Goal: Check status: Check status

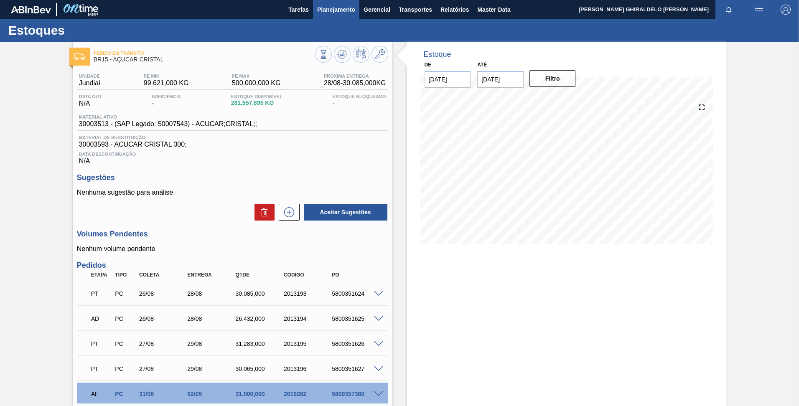
click at [327, 9] on span "Planejamento" at bounding box center [336, 10] width 38 height 10
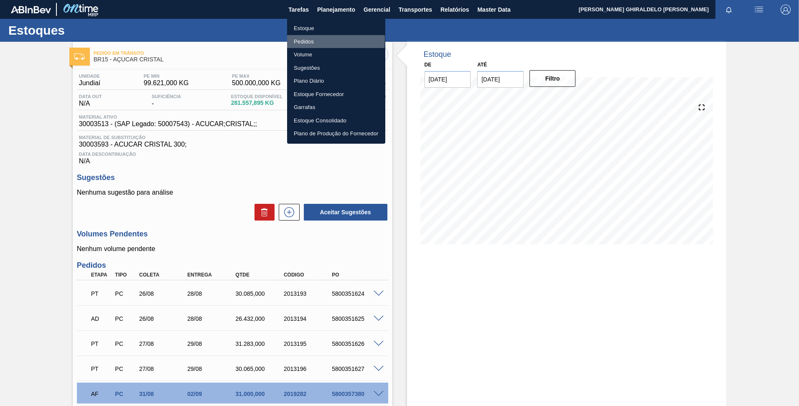
click at [305, 39] on li "Pedidos" at bounding box center [336, 41] width 98 height 13
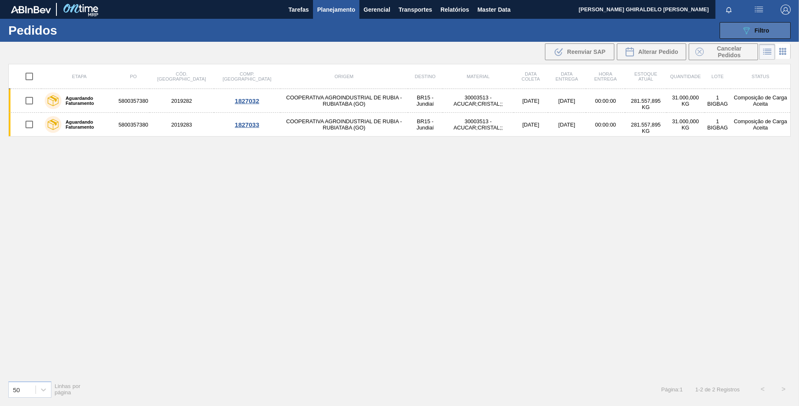
click at [740, 37] on button "089F7B8B-B2A5-4AFE-B5C0-19BA573D28AC Filtro" at bounding box center [755, 30] width 71 height 17
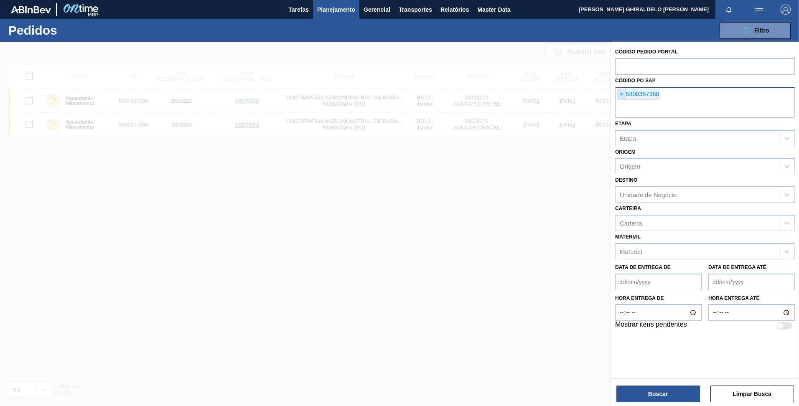
click at [621, 95] on span "×" at bounding box center [622, 94] width 8 height 10
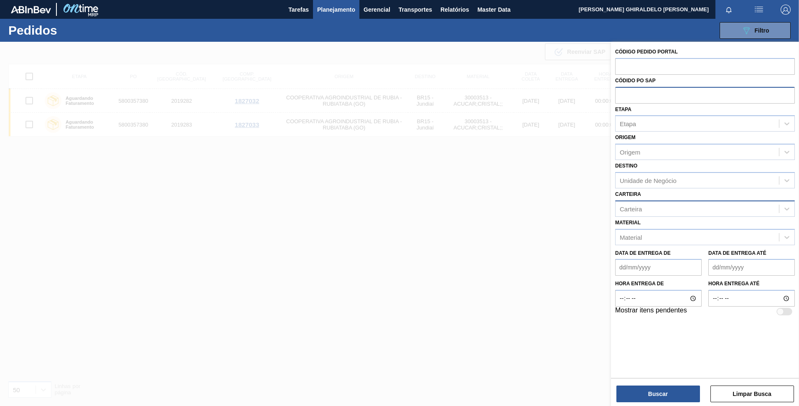
click at [642, 210] on div "Carteira" at bounding box center [631, 208] width 22 height 7
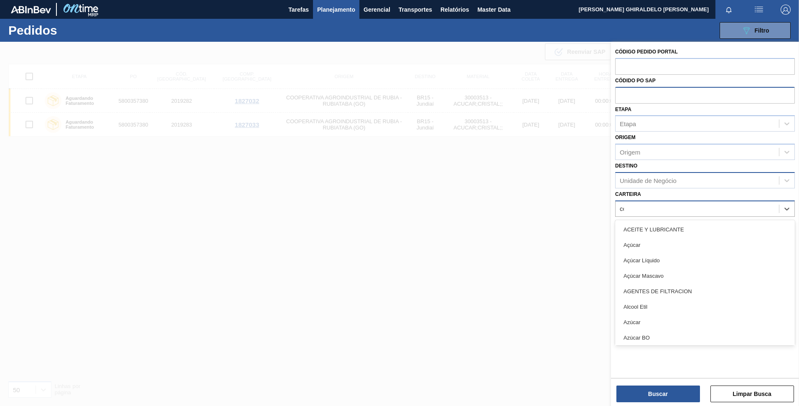
type input "col"
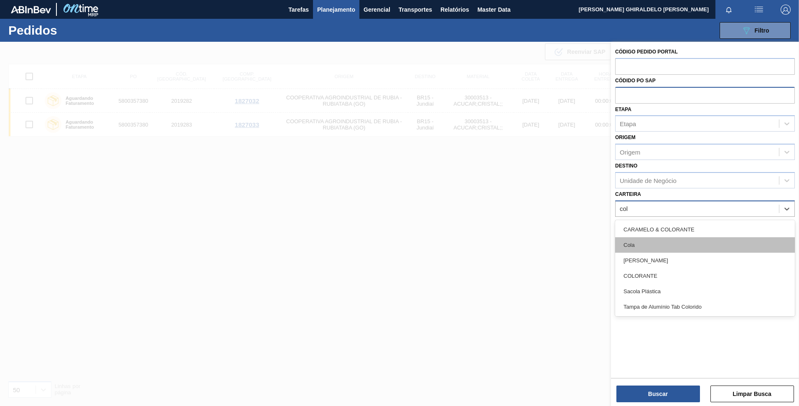
click at [637, 241] on div "Cola" at bounding box center [705, 244] width 180 height 15
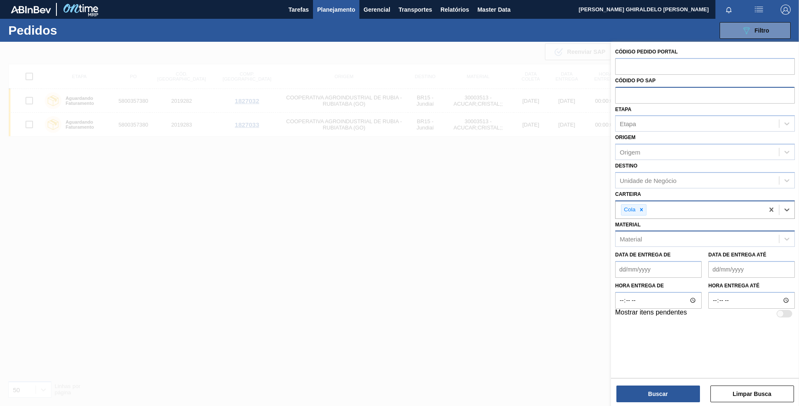
click at [640, 239] on div "Material" at bounding box center [631, 239] width 22 height 7
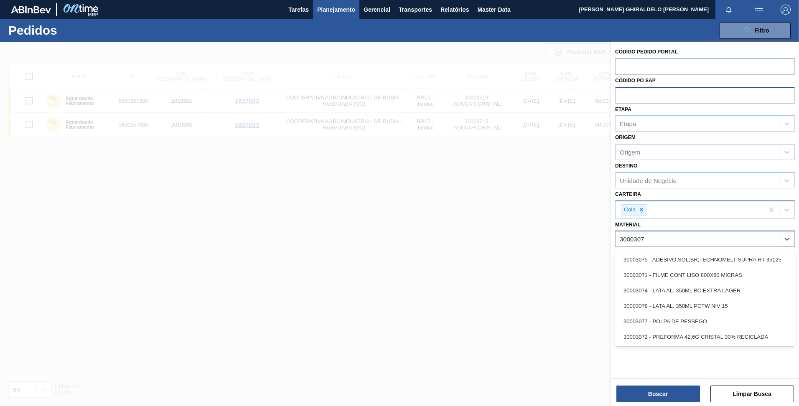
type input "30003075"
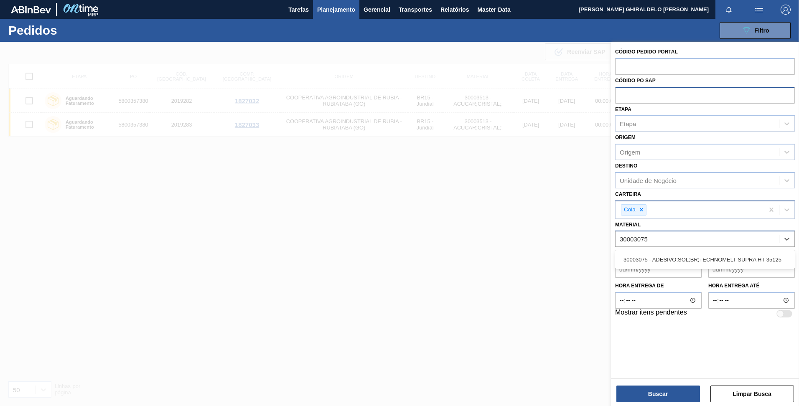
drag, startPoint x: 656, startPoint y: 256, endPoint x: 655, endPoint y: 267, distance: 10.9
click at [656, 257] on div "30003075 - ADESIVO;SOL;BR;TECHNOMELT SUPRA HT 35125" at bounding box center [705, 259] width 180 height 15
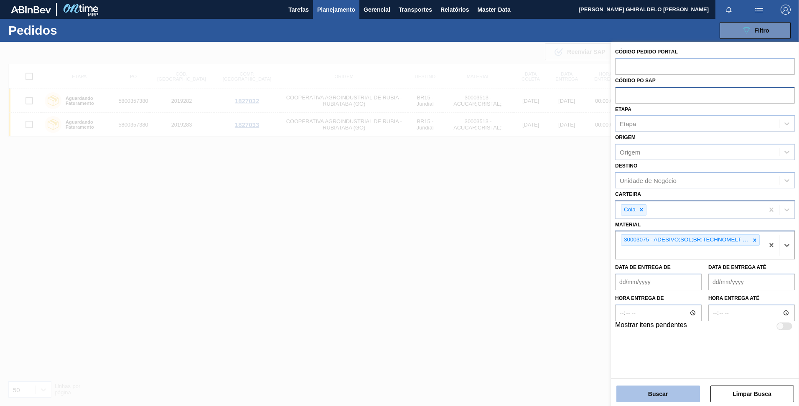
click at [668, 392] on button "Buscar" at bounding box center [658, 394] width 84 height 17
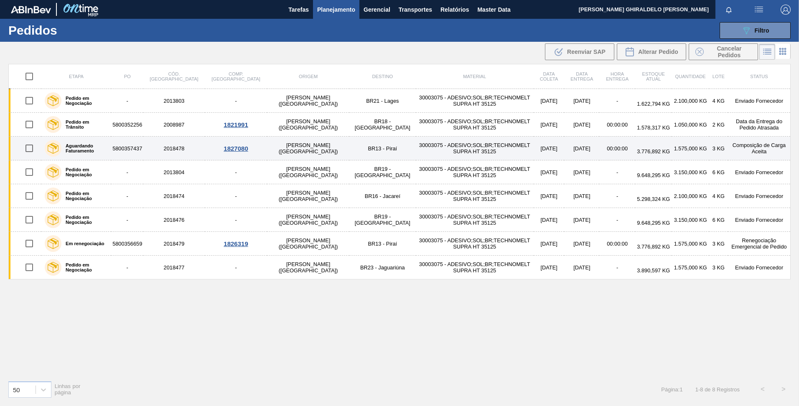
click at [31, 149] on input "checkbox" at bounding box center [29, 149] width 18 height 18
click at [26, 150] on input "checkbox" at bounding box center [29, 149] width 18 height 18
checkbox input "false"
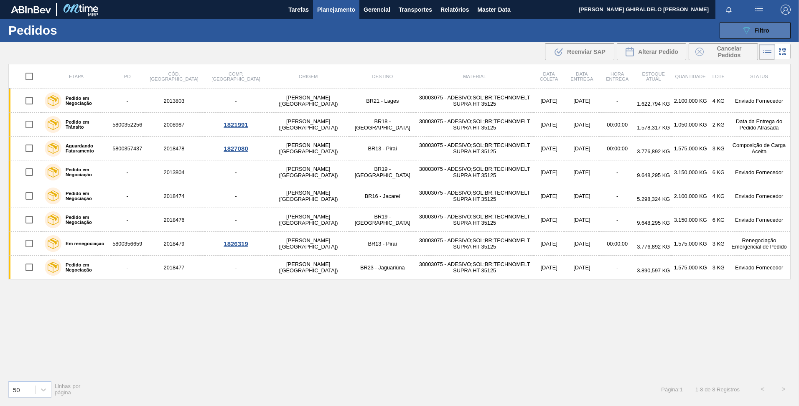
click at [763, 27] on span "Filtro" at bounding box center [762, 30] width 15 height 7
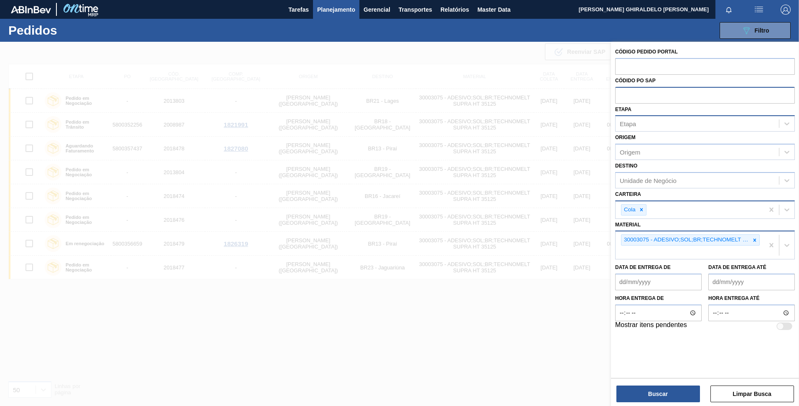
click at [687, 123] on div "Etapa" at bounding box center [696, 124] width 163 height 12
type input "p"
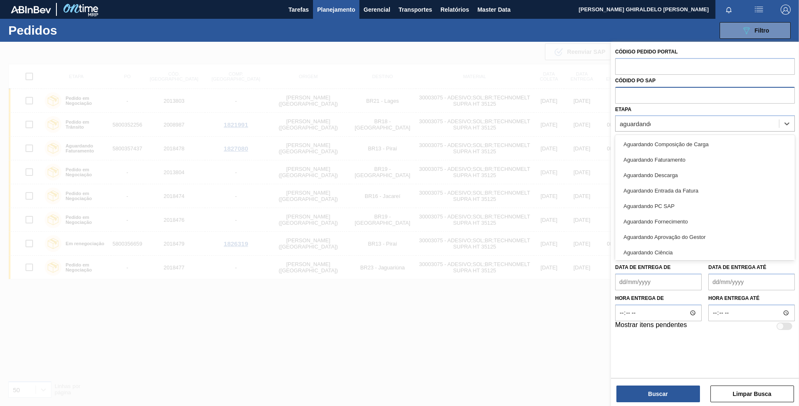
type input "aguardando"
click at [685, 203] on div "Aguardando PC SAP" at bounding box center [705, 205] width 180 height 15
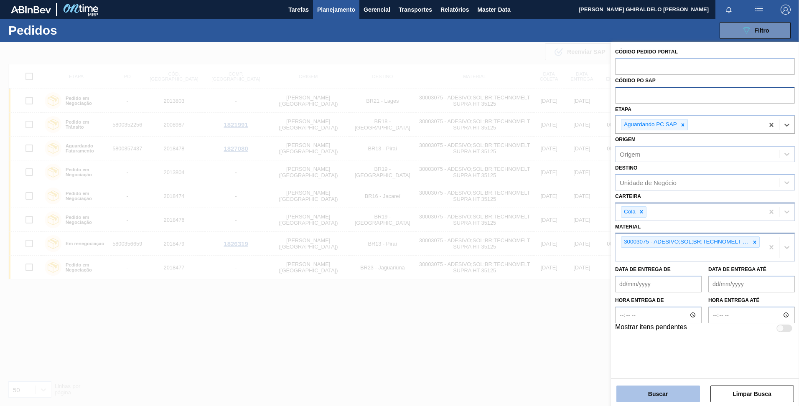
click at [664, 394] on button "Buscar" at bounding box center [658, 394] width 84 height 17
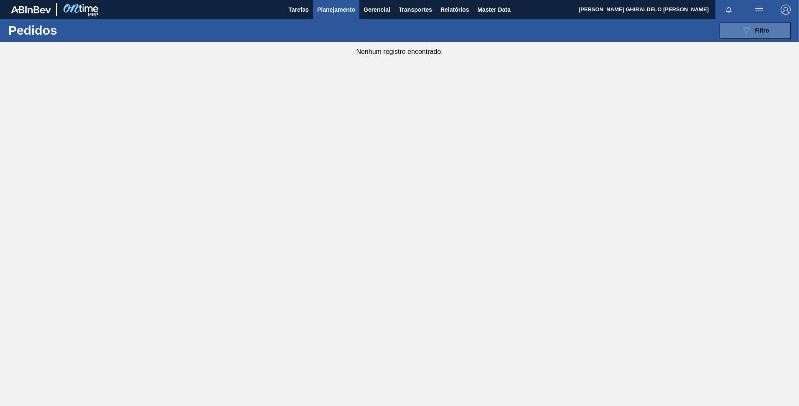
click at [772, 27] on button "089F7B8B-B2A5-4AFE-B5C0-19BA573D28AC Filtro" at bounding box center [755, 30] width 71 height 17
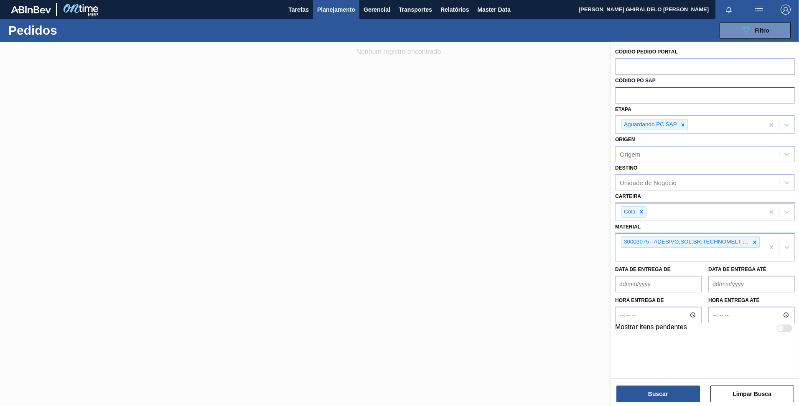
click at [636, 384] on div "Buscar Limpar Busca" at bounding box center [705, 389] width 188 height 23
click at [652, 397] on button "Buscar" at bounding box center [658, 394] width 84 height 17
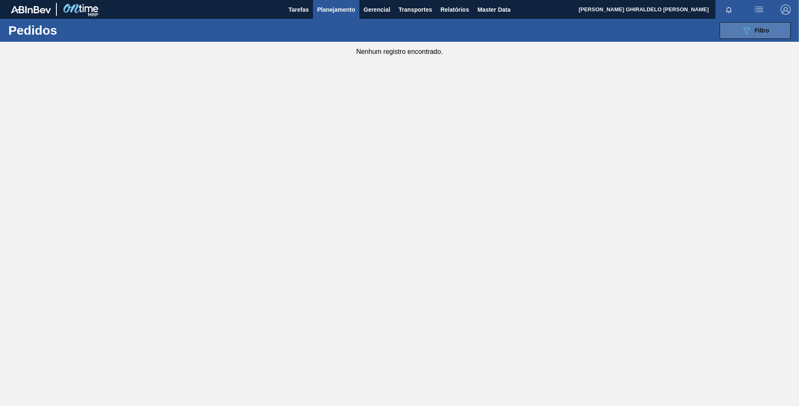
click at [740, 38] on button "089F7B8B-B2A5-4AFE-B5C0-19BA573D28AC Filtro" at bounding box center [755, 30] width 71 height 17
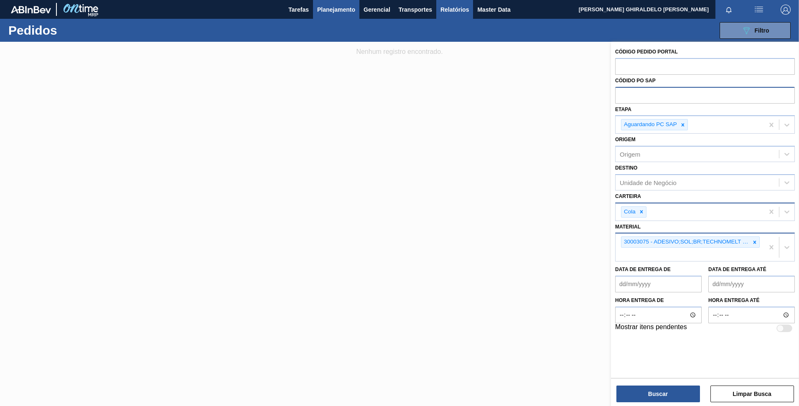
click at [459, 12] on span "Relatórios" at bounding box center [454, 10] width 28 height 10
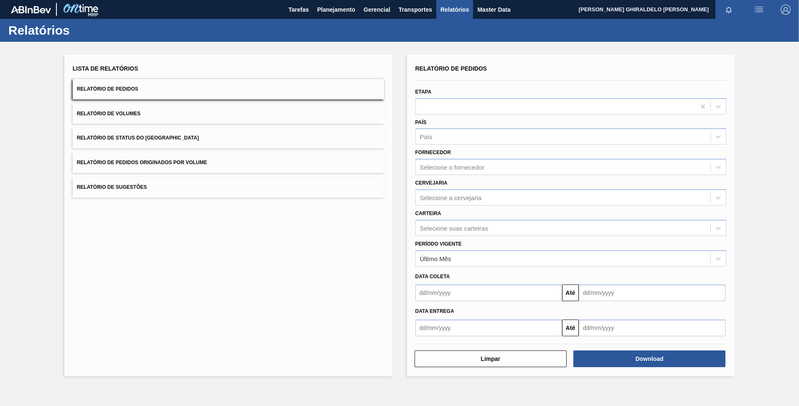
click at [259, 95] on button "Relatório de Pedidos" at bounding box center [228, 89] width 311 height 20
click at [618, 361] on button "Download" at bounding box center [649, 359] width 152 height 17
click at [336, 34] on div "Relatórios" at bounding box center [399, 30] width 799 height 23
click at [491, 13] on span "Master Data" at bounding box center [493, 10] width 33 height 10
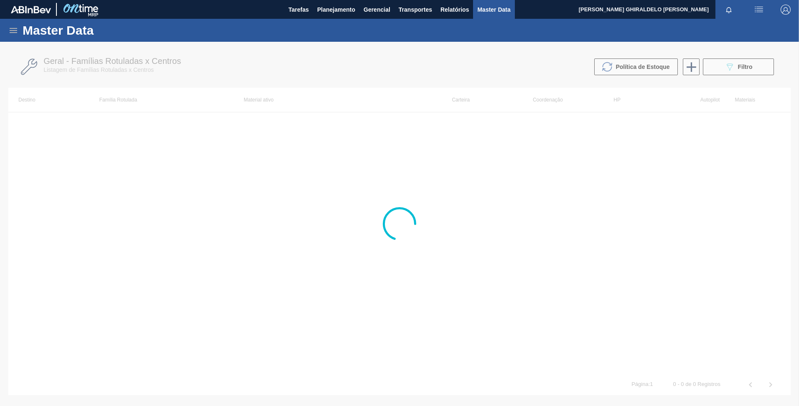
click at [15, 31] on icon at bounding box center [14, 30] width 8 height 5
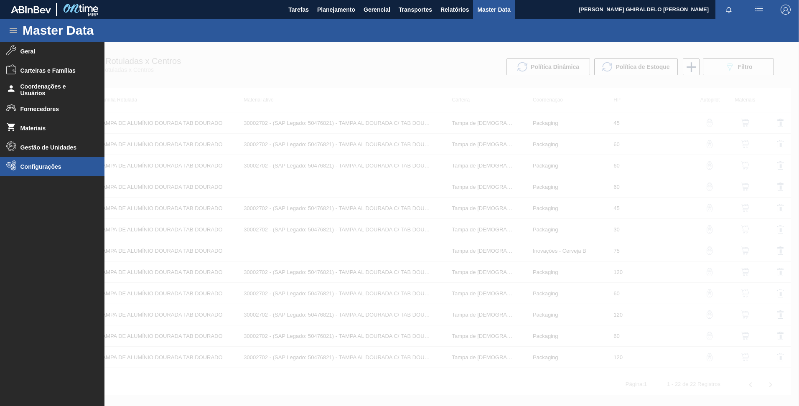
click at [26, 166] on span "Configurações" at bounding box center [54, 166] width 69 height 7
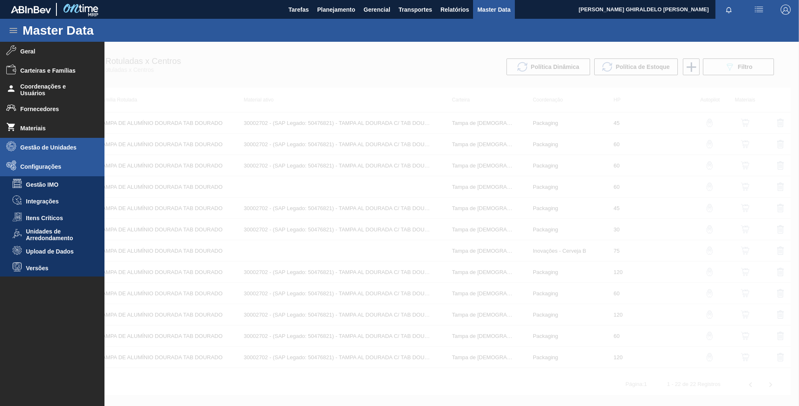
click at [30, 153] on li "Gestão de Unidades" at bounding box center [52, 147] width 104 height 19
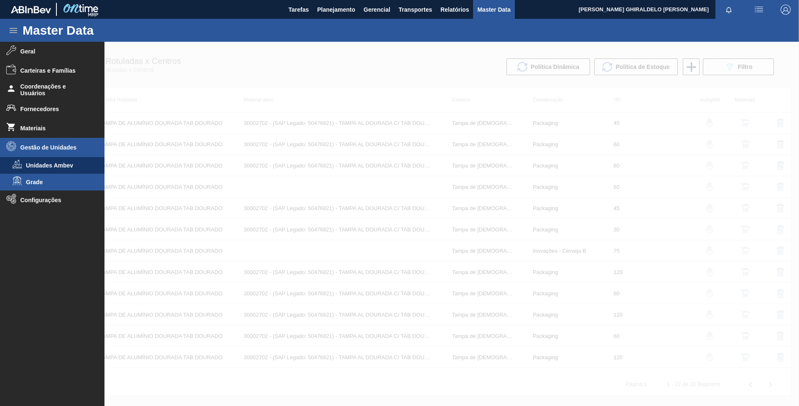
click at [40, 182] on span "Grade" at bounding box center [58, 182] width 64 height 7
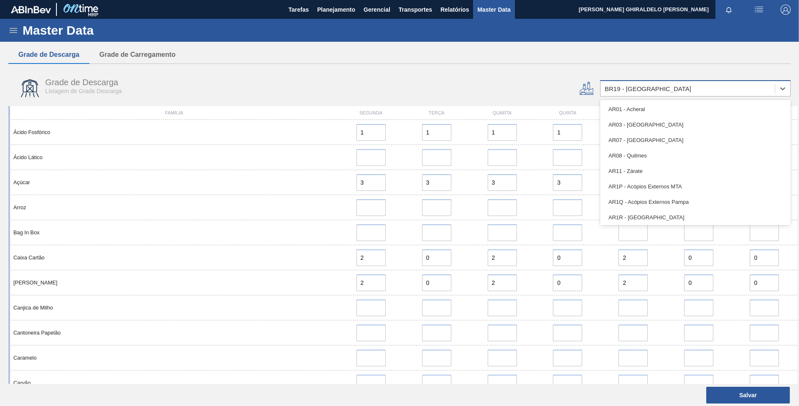
click at [632, 86] on div "BR19 - [GEOGRAPHIC_DATA]" at bounding box center [648, 88] width 86 height 7
type input "br05"
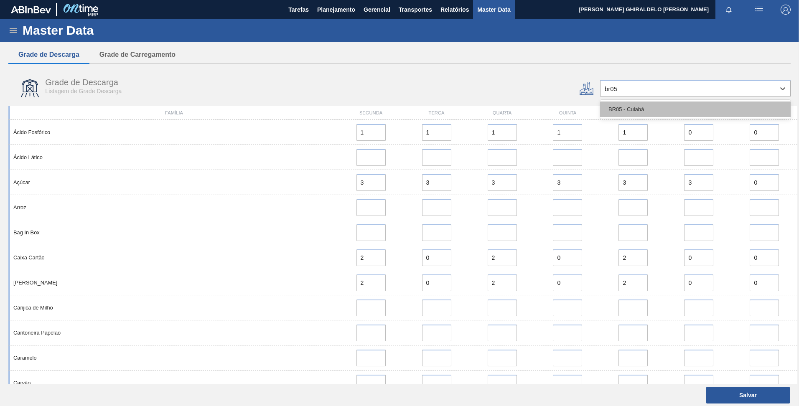
click at [622, 107] on div "BR05 - Cuiabá" at bounding box center [695, 109] width 191 height 15
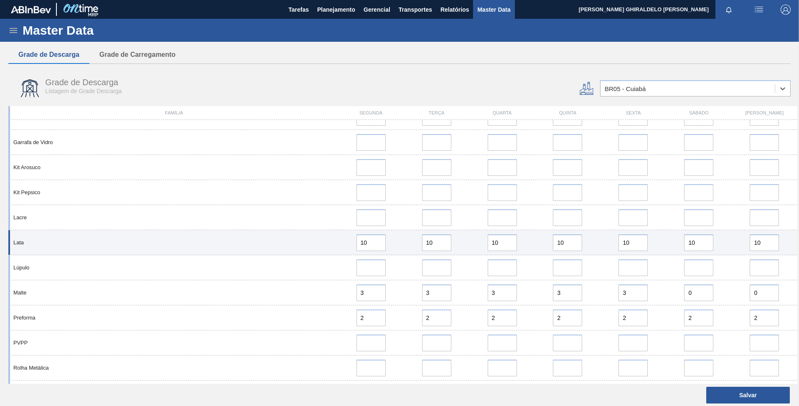
scroll to position [418, 0]
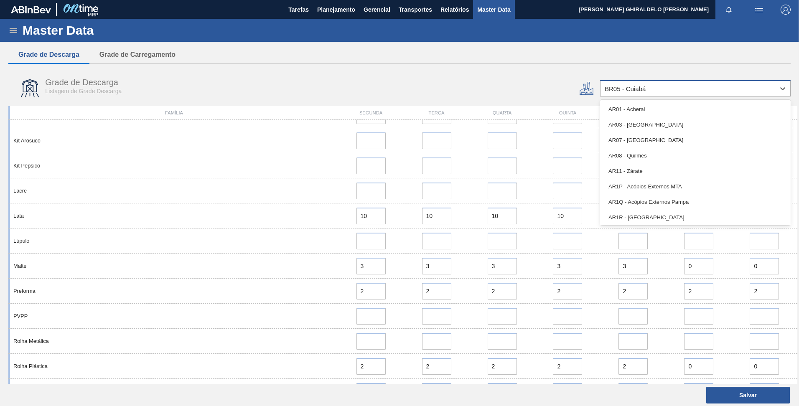
click at [664, 95] on div "BR05 - Cuiabá" at bounding box center [695, 88] width 191 height 16
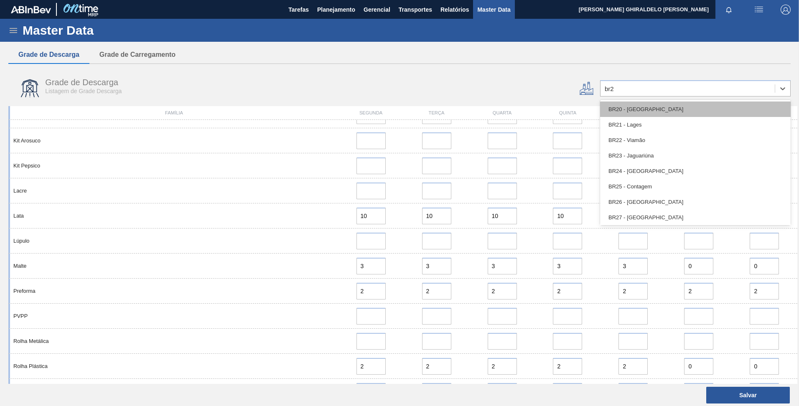
type input "br22"
click at [656, 108] on div "BR22 - Viamão" at bounding box center [695, 109] width 191 height 15
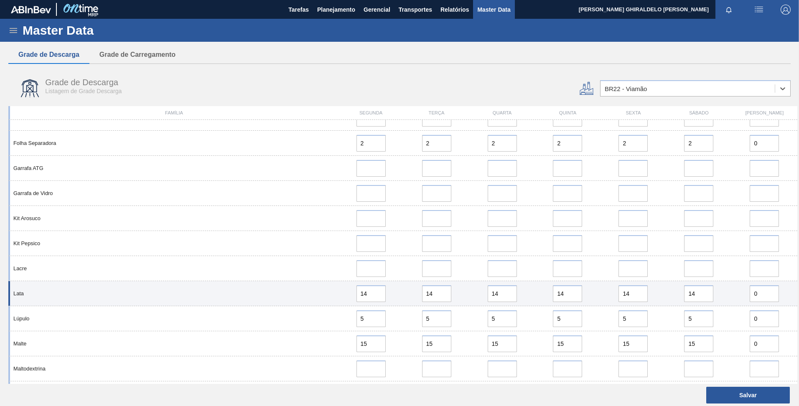
scroll to position [460, 0]
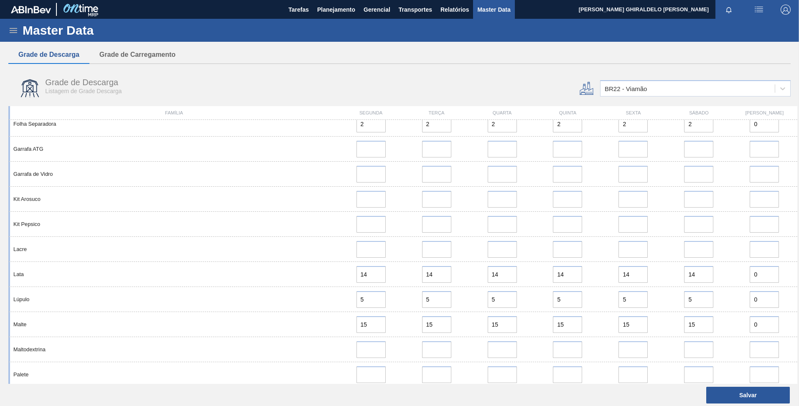
click at [8, 28] on div "Master Data" at bounding box center [399, 30] width 799 height 23
click at [15, 31] on icon at bounding box center [13, 30] width 10 height 10
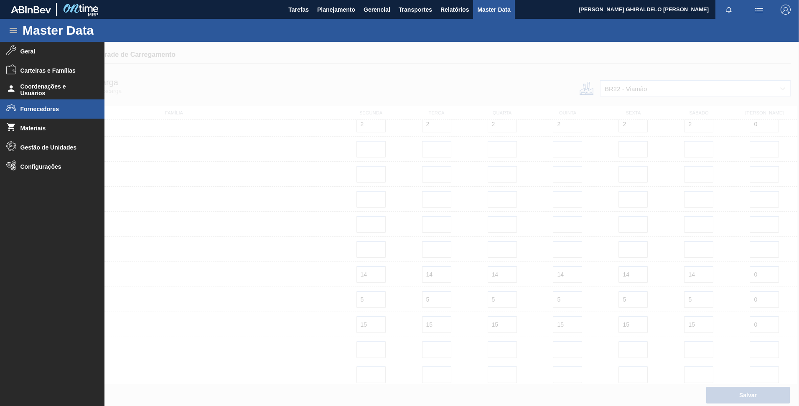
click at [47, 107] on span "Fornecedores" at bounding box center [54, 109] width 69 height 7
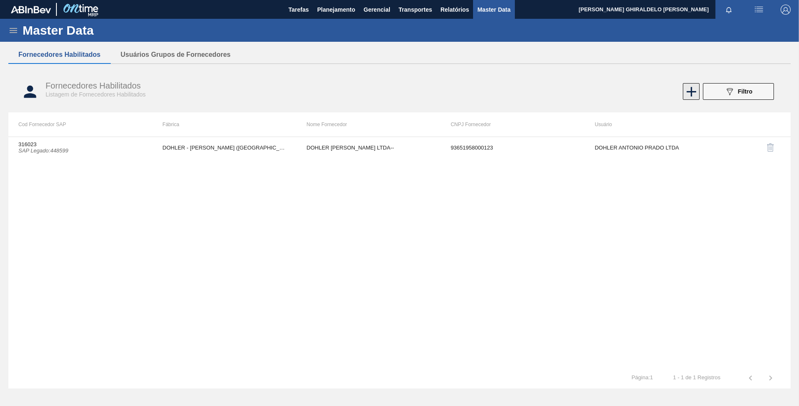
click at [691, 91] on icon at bounding box center [692, 92] width 10 height 10
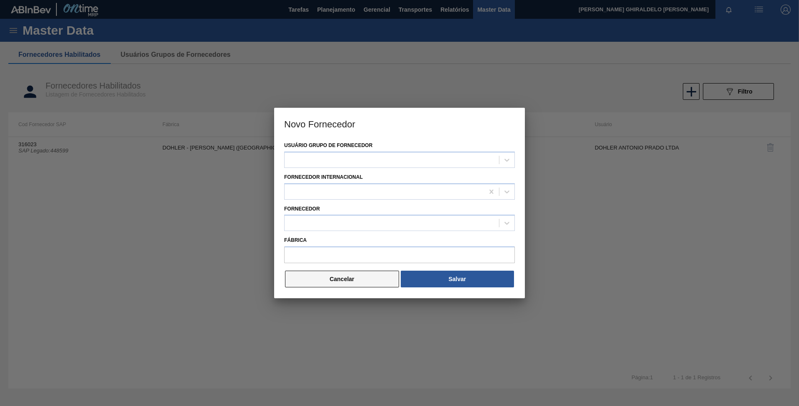
click at [371, 272] on button "Cancelar" at bounding box center [342, 279] width 114 height 17
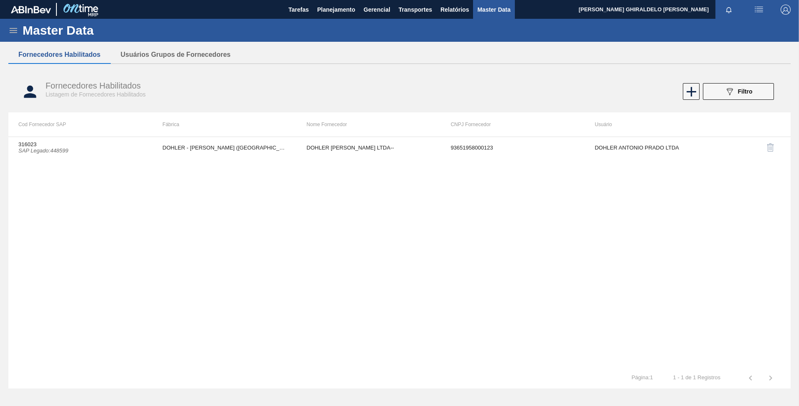
click at [10, 30] on icon at bounding box center [13, 30] width 10 height 10
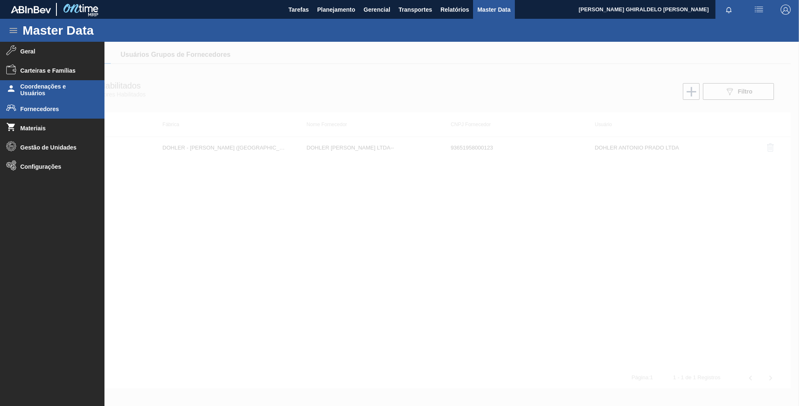
click at [55, 86] on span "Coordenações e Usuários" at bounding box center [54, 89] width 69 height 13
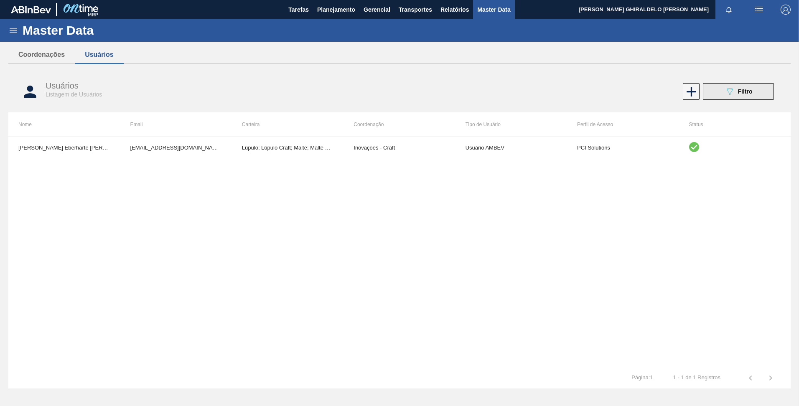
click at [722, 89] on button "089F7B8B-B2A5-4AFE-B5C0-19BA573D28AC Filtro" at bounding box center [738, 91] width 71 height 17
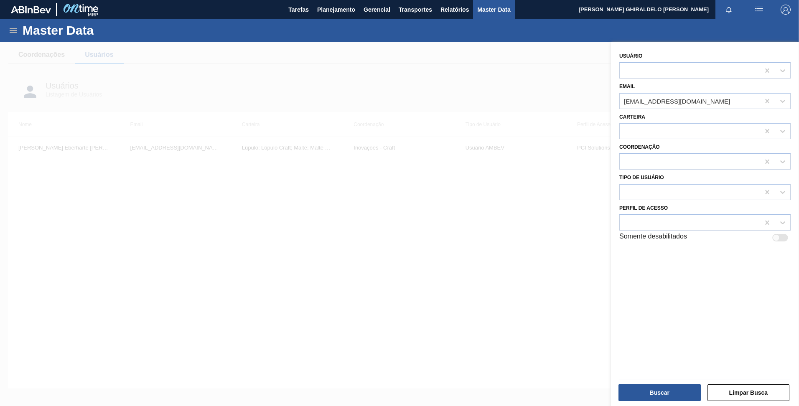
click at [503, 80] on div at bounding box center [399, 245] width 799 height 406
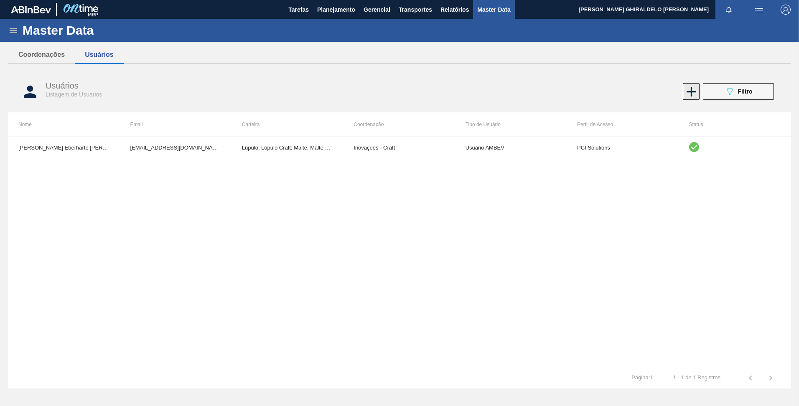
click at [697, 96] on icon at bounding box center [691, 92] width 16 height 16
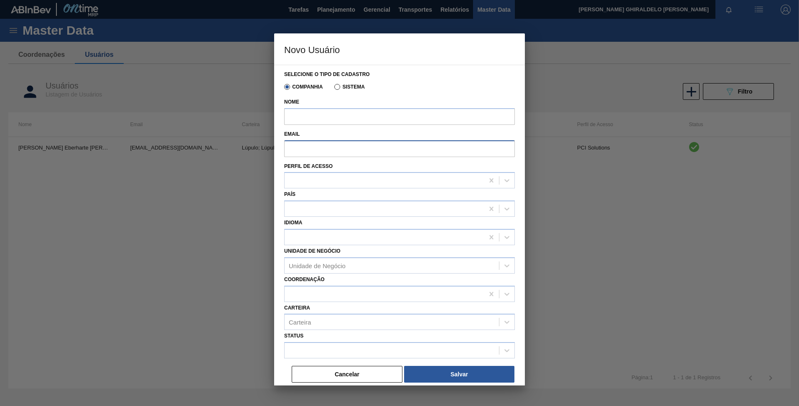
click at [342, 147] on input "Email" at bounding box center [399, 148] width 231 height 17
paste input "[EMAIL_ADDRESS][DOMAIN_NAME]"
type input "[EMAIL_ADDRESS][DOMAIN_NAME]"
click at [343, 121] on input "Nome" at bounding box center [399, 116] width 231 height 17
paste input "[PERSON_NAME]"
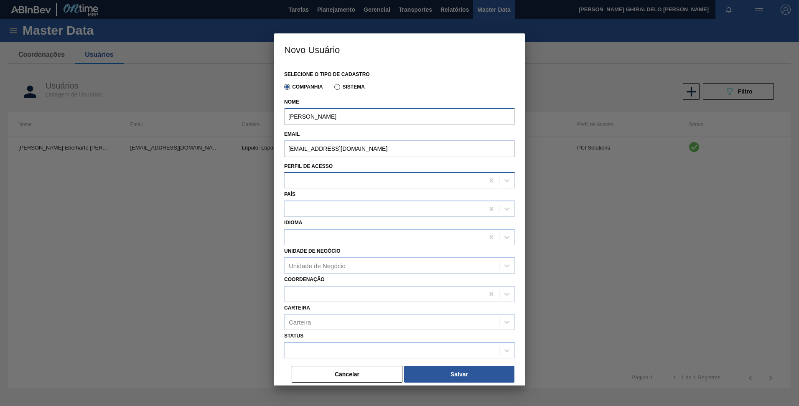
type input "[PERSON_NAME]"
click at [294, 181] on div at bounding box center [384, 181] width 199 height 12
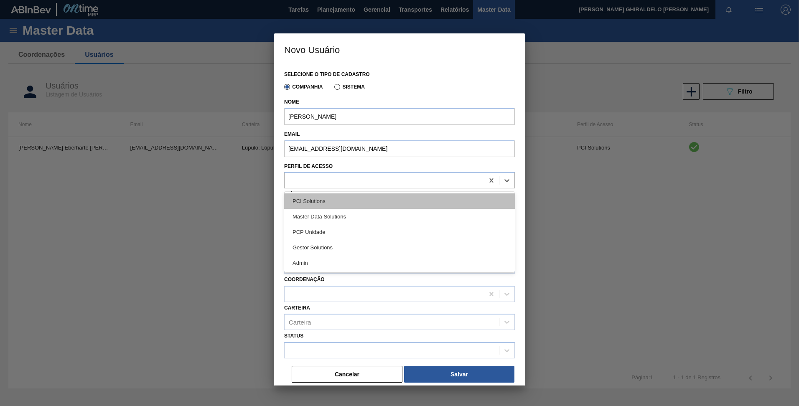
click at [312, 202] on div "PCI Solutions" at bounding box center [399, 200] width 231 height 15
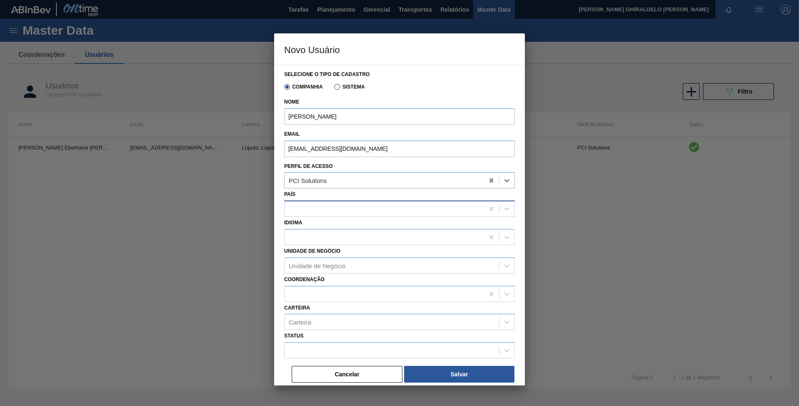
click at [314, 206] on div at bounding box center [384, 209] width 199 height 12
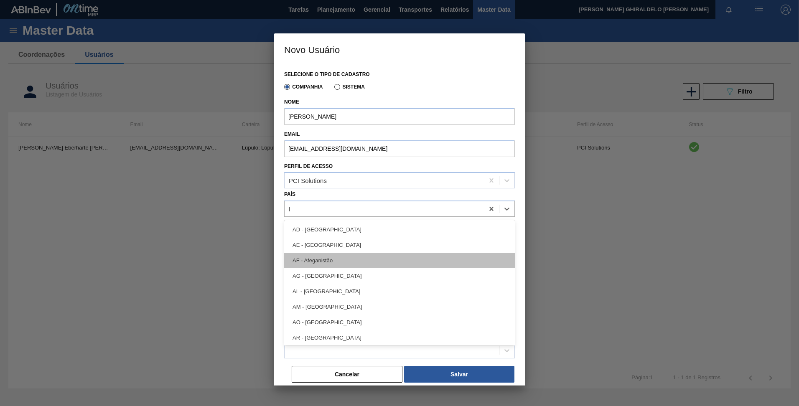
type input "br"
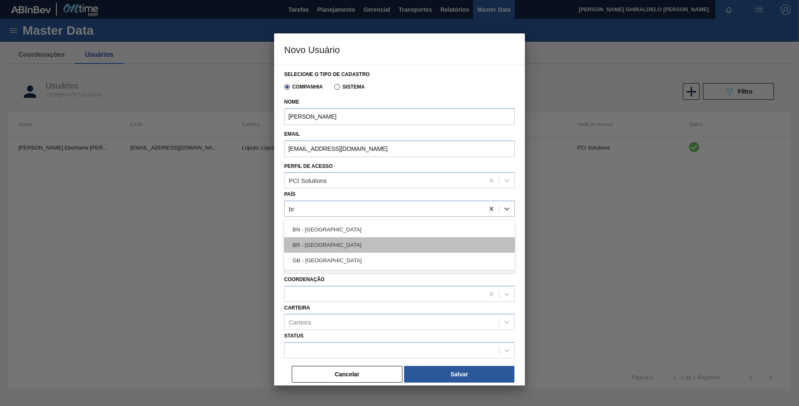
click at [320, 247] on div "BR - [GEOGRAPHIC_DATA]" at bounding box center [399, 244] width 231 height 15
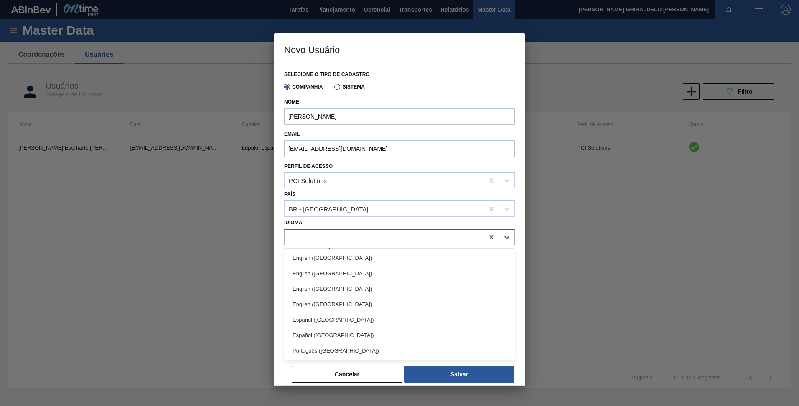
click at [297, 236] on div at bounding box center [384, 237] width 199 height 12
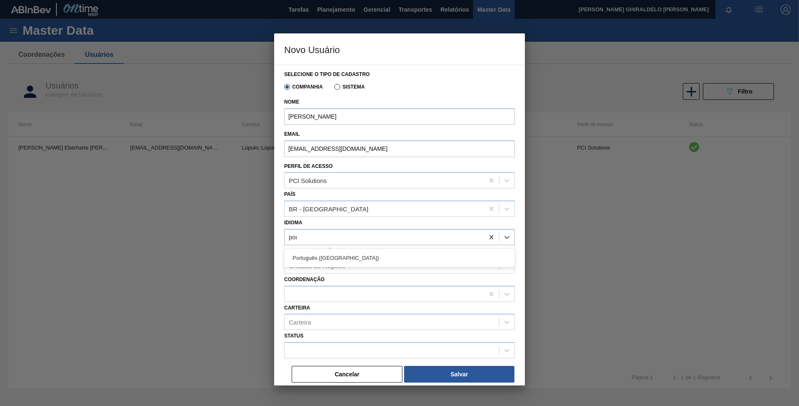
type input "port"
click at [321, 257] on div "Português ([GEOGRAPHIC_DATA])" at bounding box center [399, 257] width 231 height 15
click at [329, 338] on div "Status" at bounding box center [399, 344] width 231 height 28
click at [328, 348] on div at bounding box center [392, 351] width 214 height 12
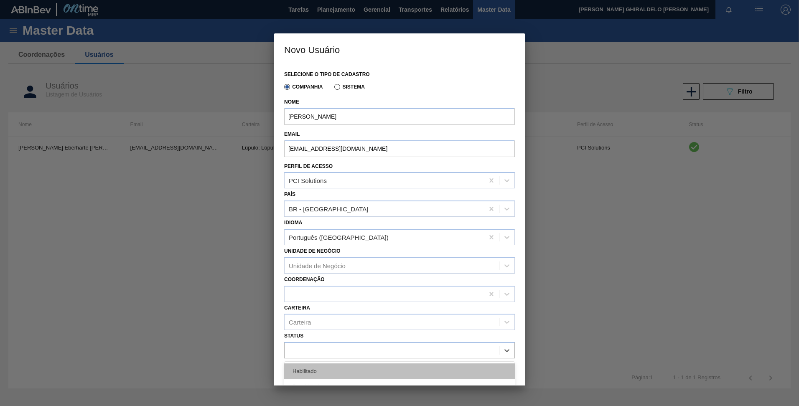
click at [313, 369] on div "Habilitado" at bounding box center [399, 371] width 231 height 15
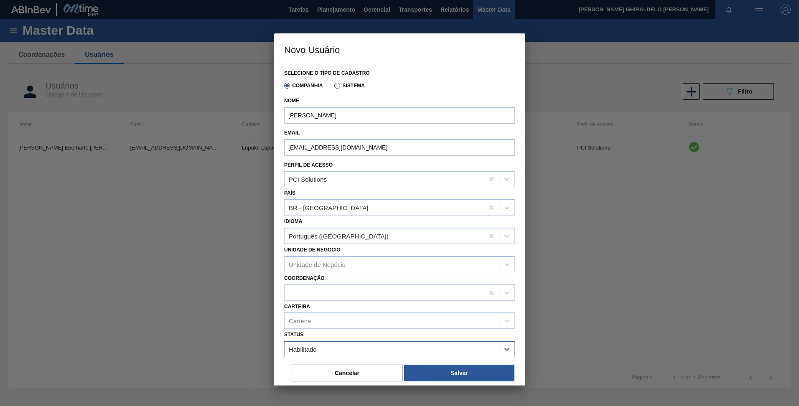
scroll to position [2, 0]
click at [459, 369] on button "Salvar" at bounding box center [459, 372] width 110 height 17
click at [356, 371] on button "Cancelar" at bounding box center [347, 372] width 111 height 17
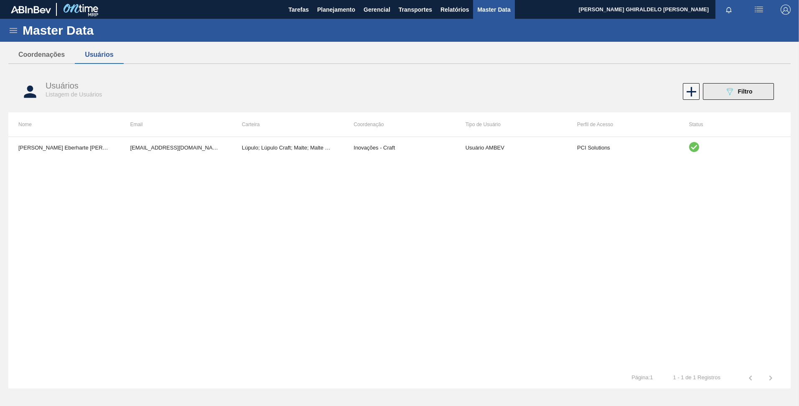
click at [735, 88] on div "089F7B8B-B2A5-4AFE-B5C0-19BA573D28AC Filtro" at bounding box center [739, 91] width 28 height 10
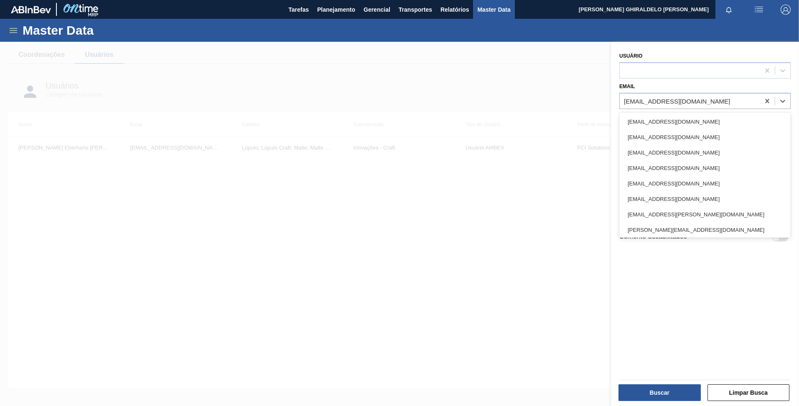
drag, startPoint x: 687, startPoint y: 98, endPoint x: 554, endPoint y: 91, distance: 133.5
click at [611, 91] on div "089F7B8B-B2A5-4AFE-B5C0-19BA573D28AC Created with sketchtool. Usuário Email opt…" at bounding box center [705, 245] width 188 height 406
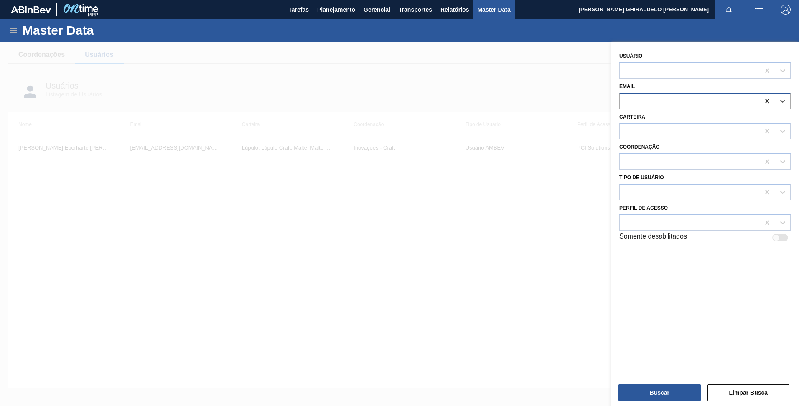
drag, startPoint x: 770, startPoint y: 98, endPoint x: 764, endPoint y: 101, distance: 6.8
click at [770, 99] on div at bounding box center [767, 101] width 15 height 15
click at [765, 100] on icon at bounding box center [767, 101] width 8 height 8
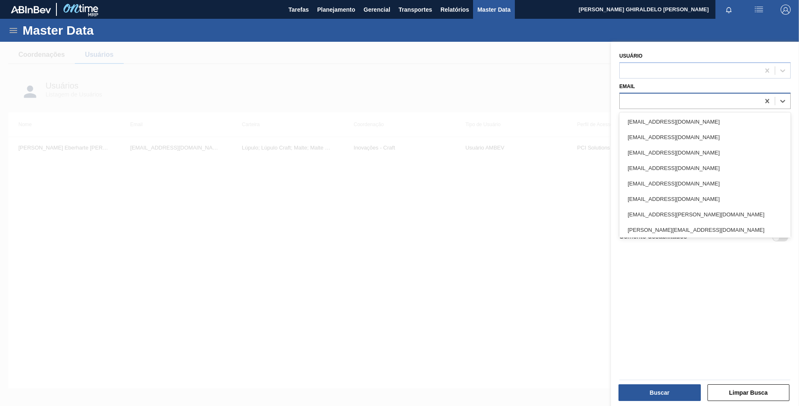
drag, startPoint x: 724, startPoint y: 98, endPoint x: 718, endPoint y: 103, distance: 7.7
click at [723, 98] on div at bounding box center [690, 101] width 140 height 12
paste input "[PERSON_NAME]"
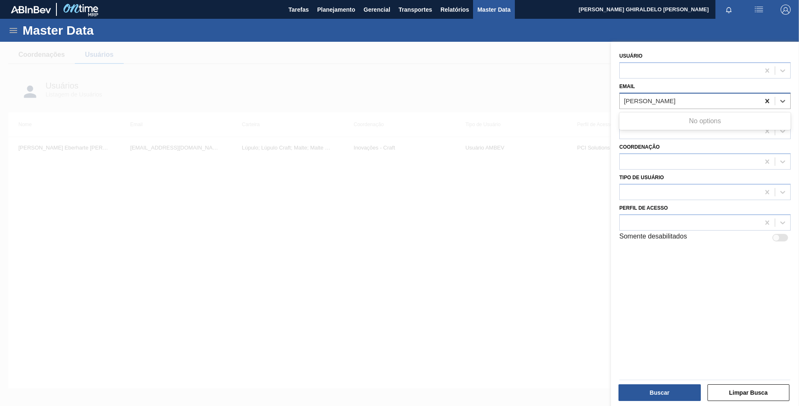
type input "[PERSON_NAME]"
drag, startPoint x: 764, startPoint y: 98, endPoint x: 759, endPoint y: 97, distance: 5.1
click at [765, 97] on icon at bounding box center [767, 101] width 8 height 8
click at [719, 77] on div at bounding box center [704, 70] width 171 height 16
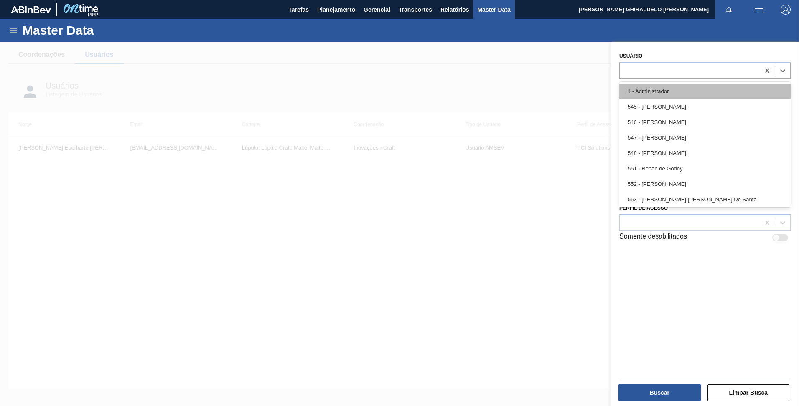
paste input "[PERSON_NAME]"
type input "[PERSON_NAME]"
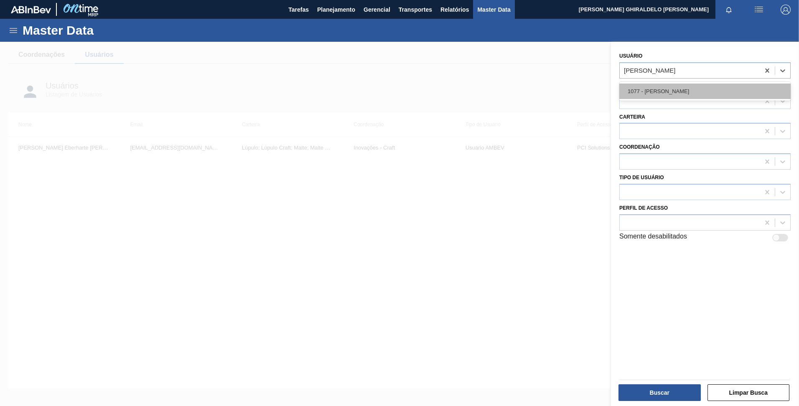
click at [684, 87] on div "1077 - [PERSON_NAME]" at bounding box center [704, 91] width 171 height 15
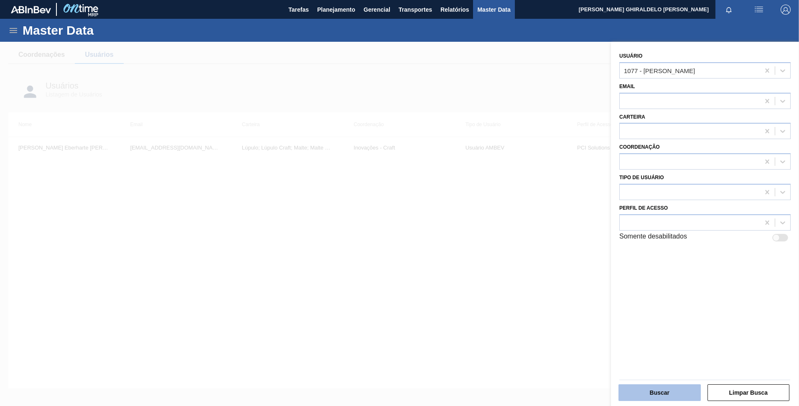
click at [649, 383] on div at bounding box center [705, 379] width 178 height 7
click at [649, 385] on button "Buscar" at bounding box center [659, 392] width 82 height 17
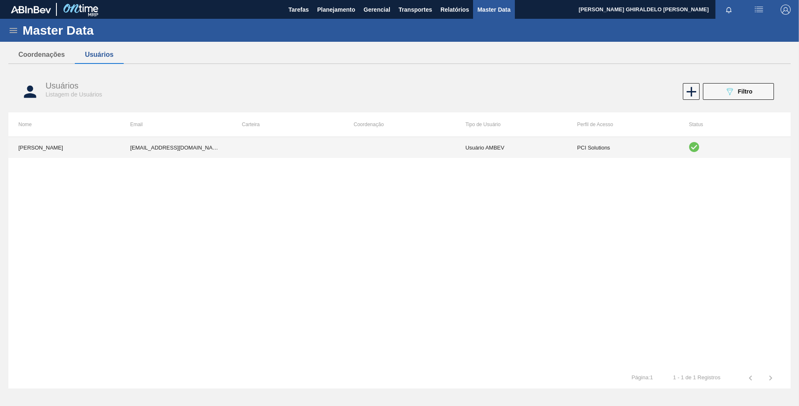
click at [412, 147] on td at bounding box center [399, 147] width 112 height 21
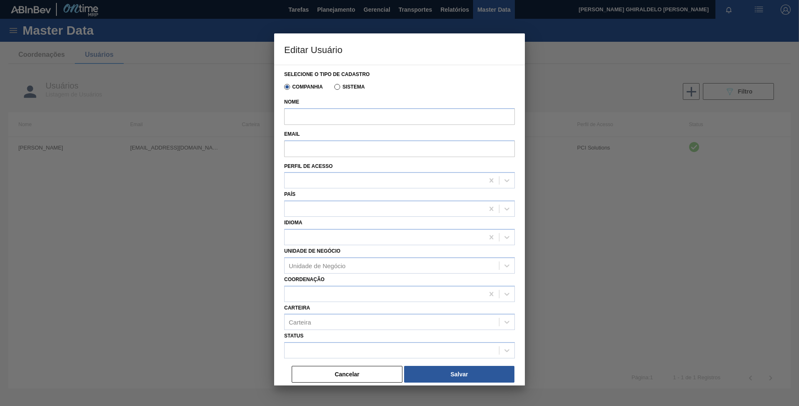
type input "[PERSON_NAME]"
type input "[EMAIL_ADDRESS][DOMAIN_NAME]"
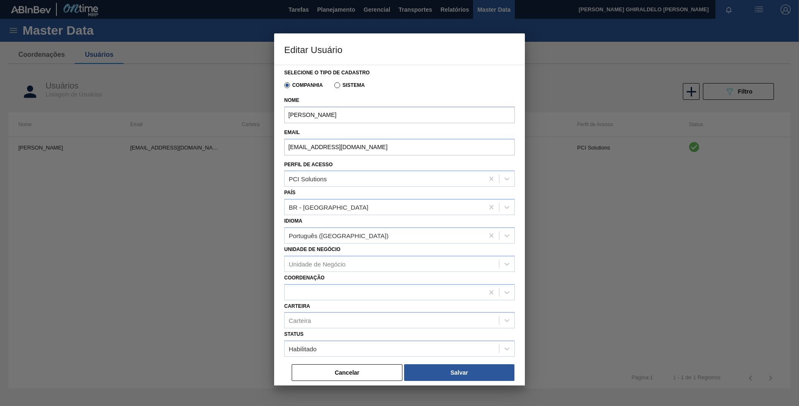
click at [323, 375] on button "Cancelar" at bounding box center [347, 372] width 111 height 17
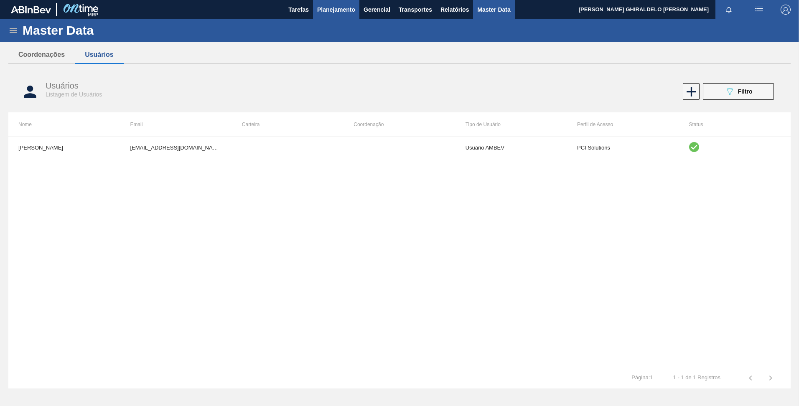
click at [346, 10] on span "Planejamento" at bounding box center [336, 10] width 38 height 10
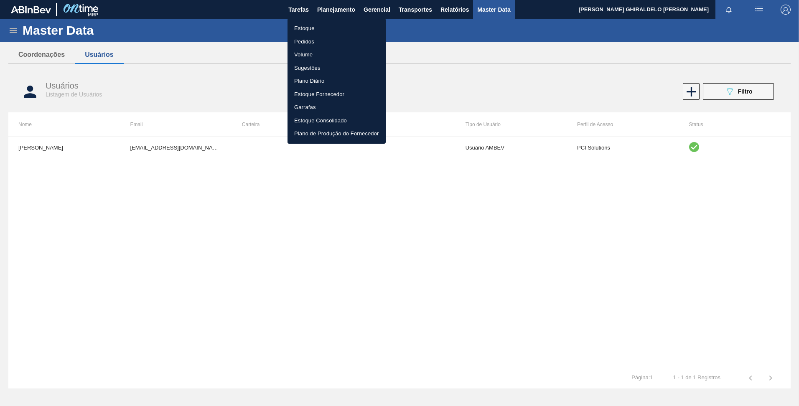
click at [310, 41] on li "Pedidos" at bounding box center [336, 41] width 98 height 13
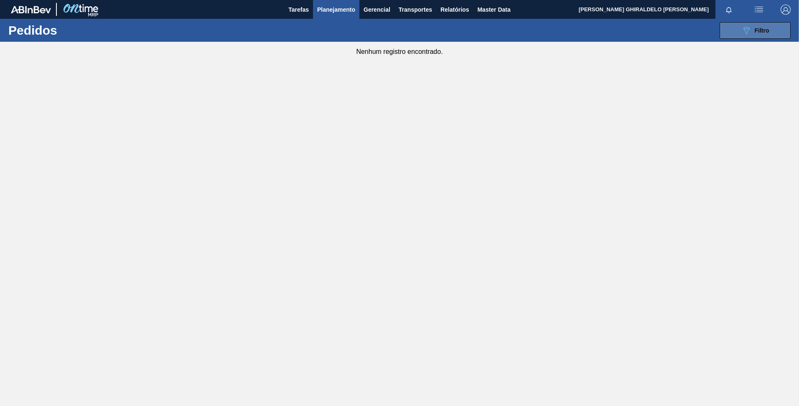
click at [756, 35] on div "089F7B8B-B2A5-4AFE-B5C0-19BA573D28AC Filtro" at bounding box center [755, 30] width 28 height 10
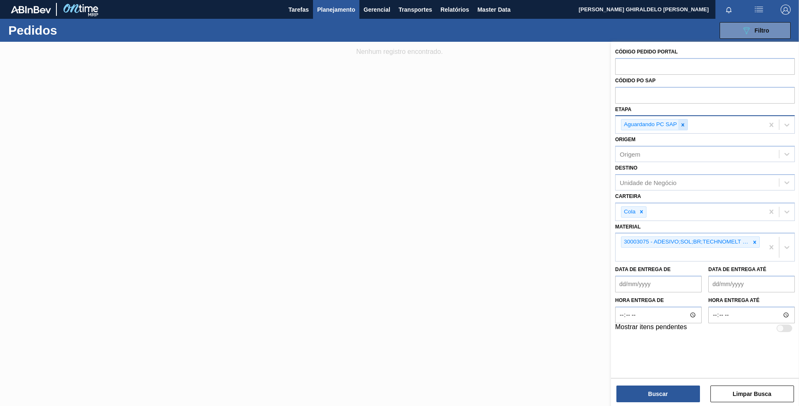
click at [681, 127] on icon at bounding box center [683, 125] width 6 height 6
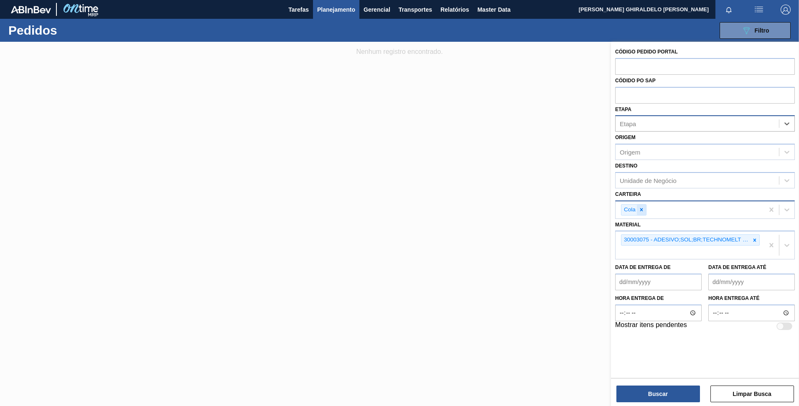
click at [641, 212] on icon at bounding box center [641, 210] width 6 height 6
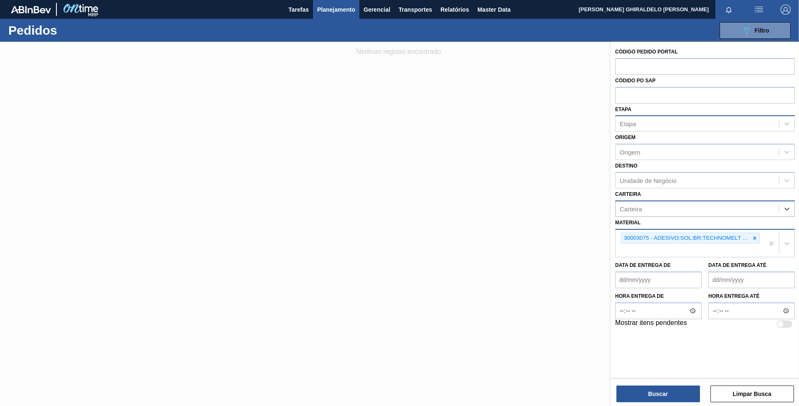
drag, startPoint x: 754, startPoint y: 236, endPoint x: 743, endPoint y: 235, distance: 10.9
click at [755, 236] on icon at bounding box center [755, 238] width 6 height 6
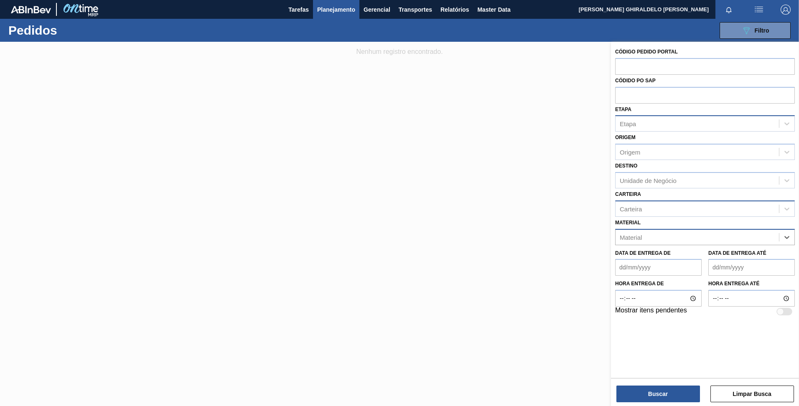
click at [727, 236] on div "Material" at bounding box center [696, 237] width 163 height 12
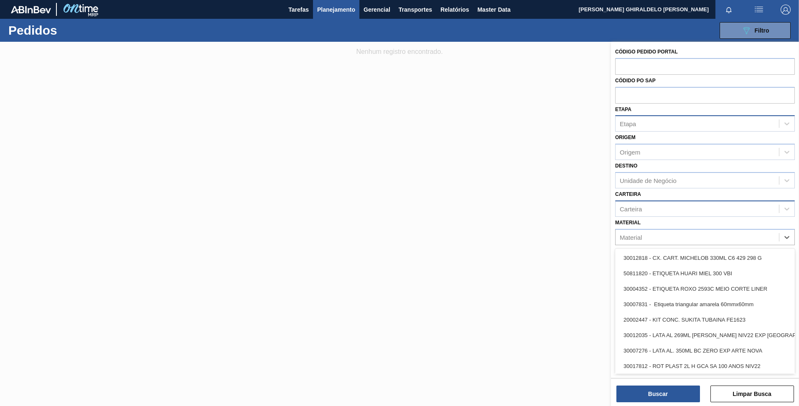
paste input "20002647"
type input "20002647"
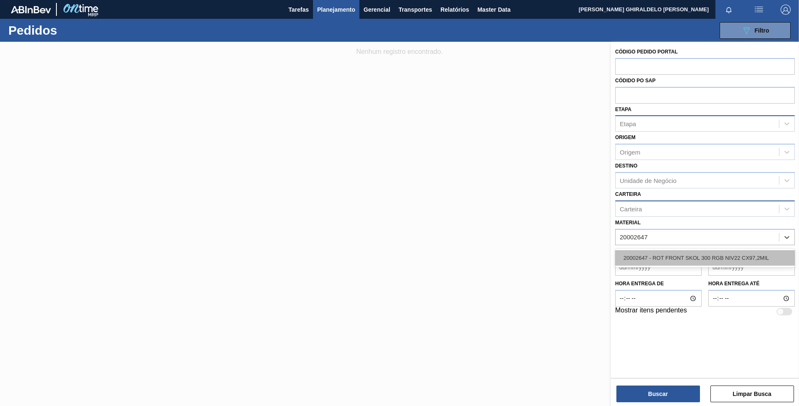
click at [674, 252] on div "20002647 - ROT FRONT SKOL 300 RGB NIV22 CX97,2MIL" at bounding box center [705, 257] width 180 height 15
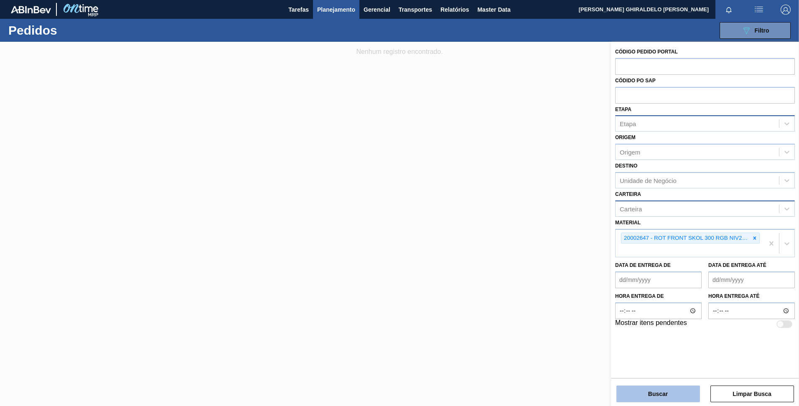
click at [658, 396] on button "Buscar" at bounding box center [658, 394] width 84 height 17
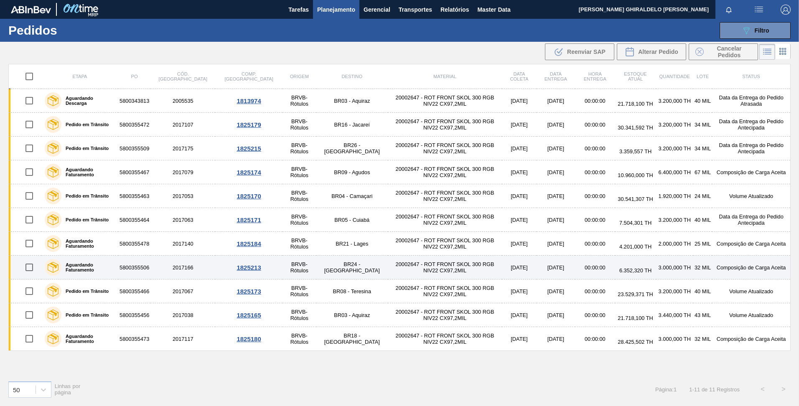
click at [316, 265] on td "BR24 - [GEOGRAPHIC_DATA]" at bounding box center [351, 268] width 71 height 24
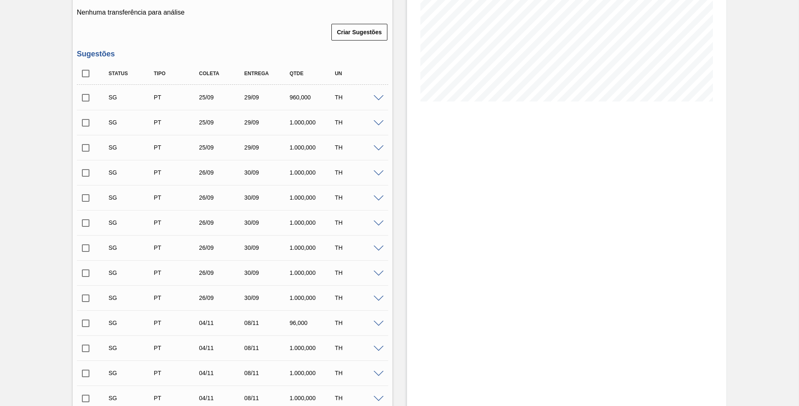
scroll to position [42, 0]
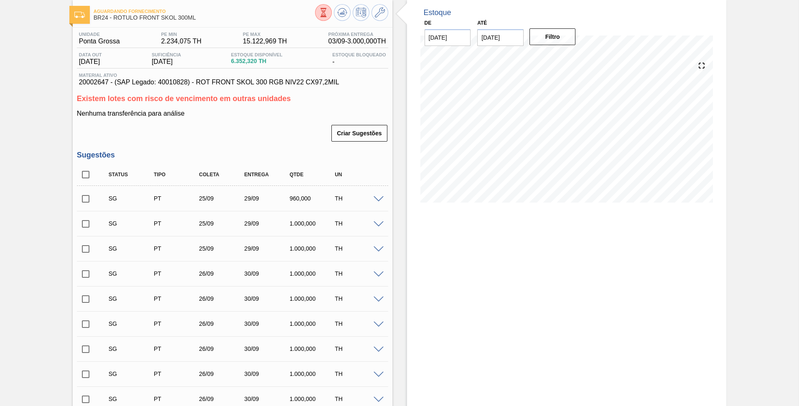
click at [379, 202] on div "SG PT 25/09 29/09 960,000 TH" at bounding box center [232, 198] width 311 height 21
click at [379, 201] on span at bounding box center [379, 199] width 10 height 6
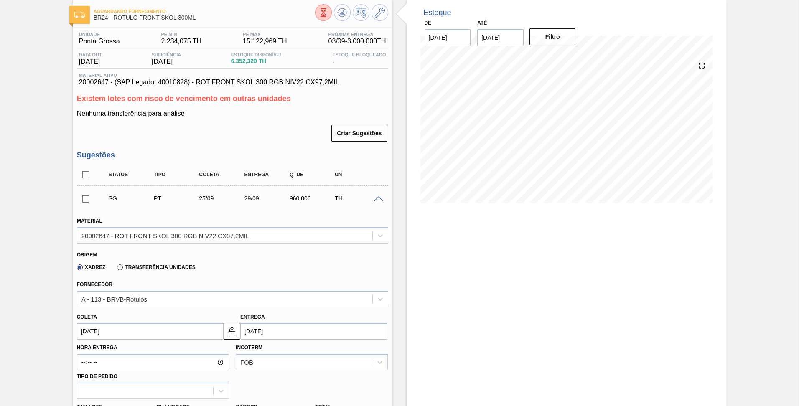
click at [377, 196] on span at bounding box center [379, 199] width 10 height 6
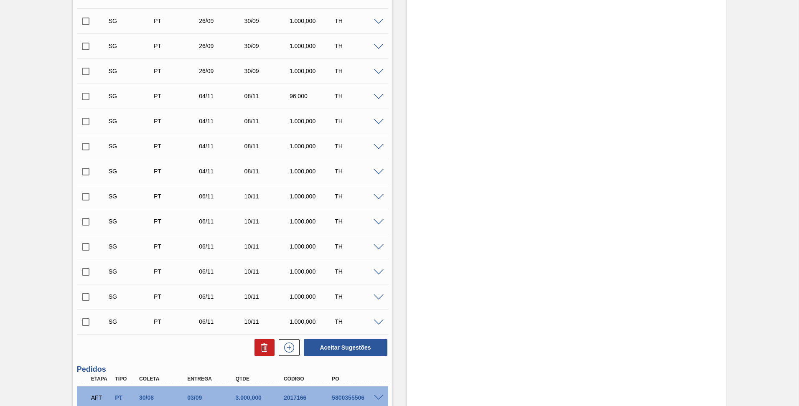
scroll to position [442, 0]
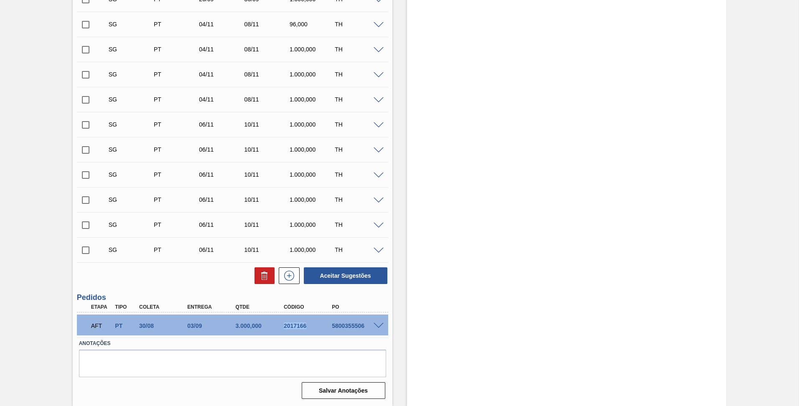
drag, startPoint x: 305, startPoint y: 327, endPoint x: 281, endPoint y: 328, distance: 24.3
click at [282, 328] on div "2017166" at bounding box center [309, 326] width 54 height 7
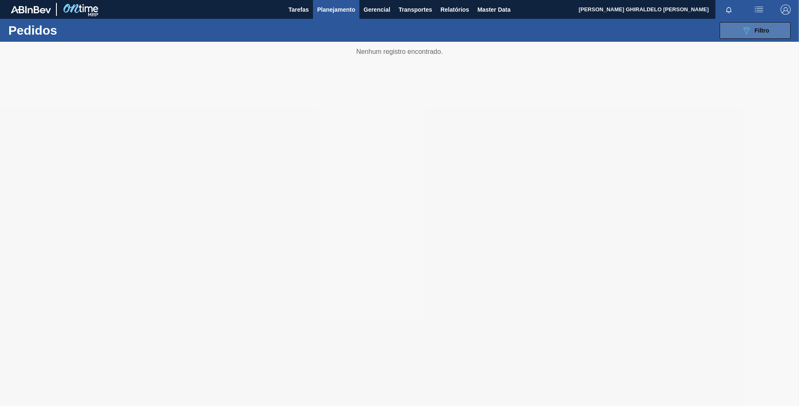
click at [732, 36] on button "089F7B8B-B2A5-4AFE-B5C0-19BA573D28AC Filtro" at bounding box center [755, 30] width 71 height 17
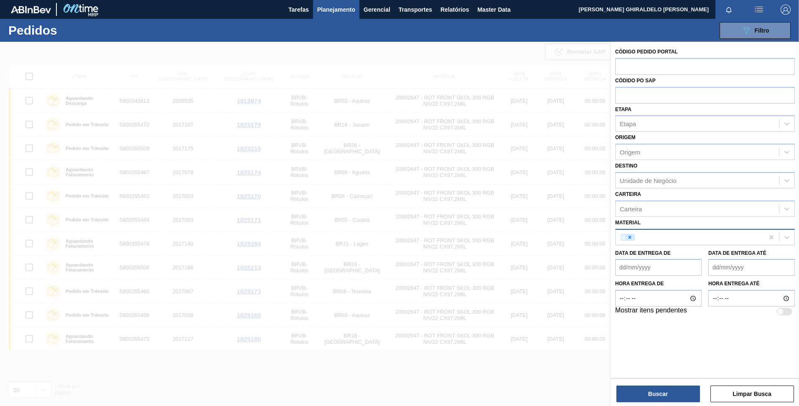
click at [630, 236] on icon at bounding box center [630, 237] width 6 height 6
click at [641, 66] on input "text" at bounding box center [705, 66] width 180 height 16
paste input "2019282"
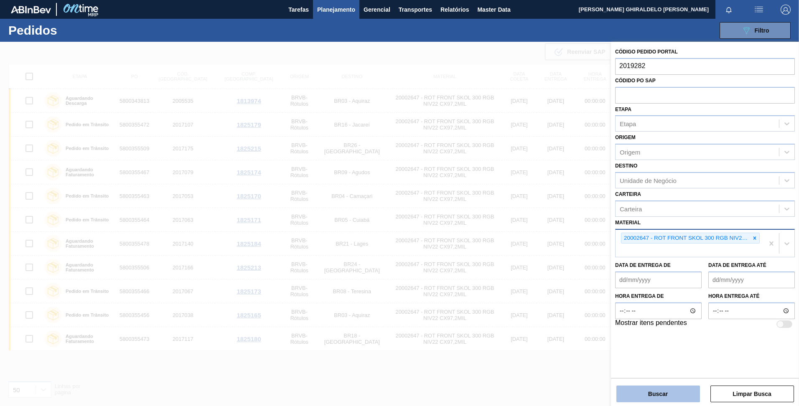
type input "2019282"
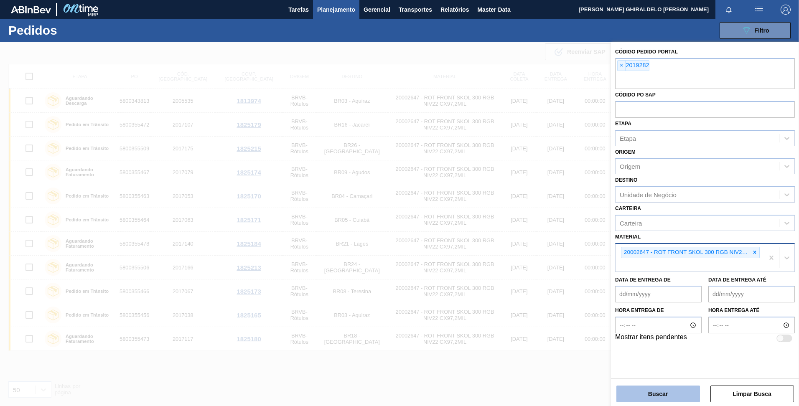
click at [681, 387] on button "Buscar" at bounding box center [658, 394] width 84 height 17
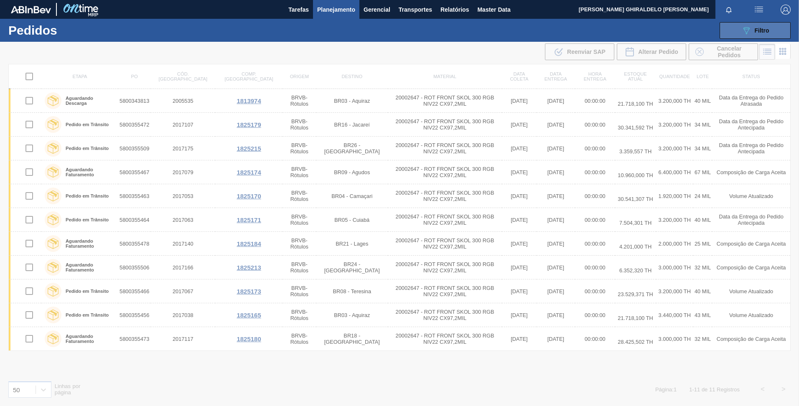
click at [757, 29] on span "Filtro" at bounding box center [762, 30] width 15 height 7
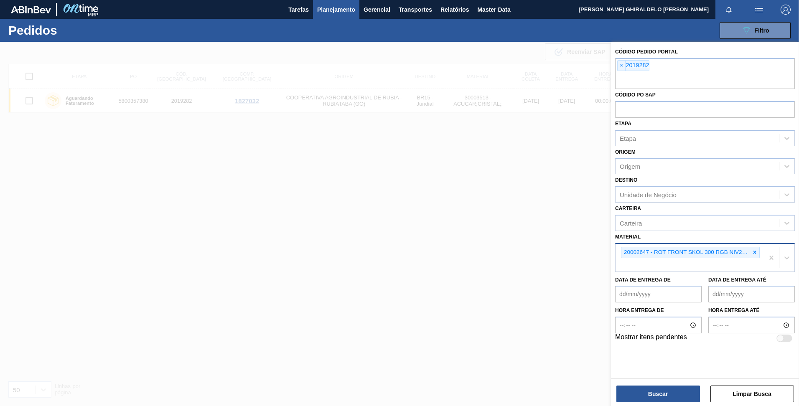
click at [322, 175] on div at bounding box center [399, 245] width 799 height 406
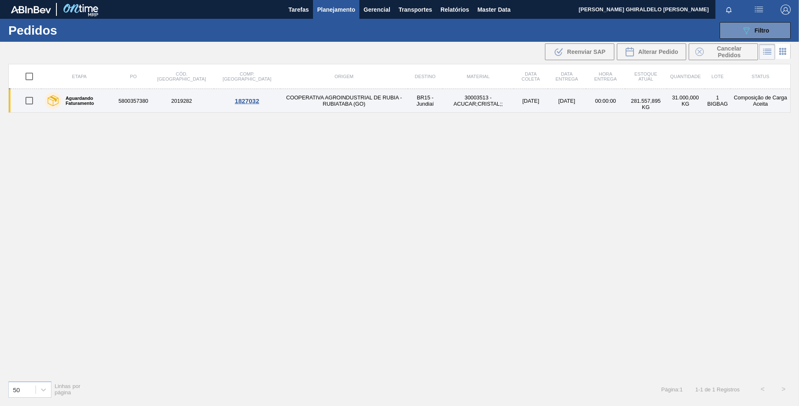
click at [128, 103] on td "5800357380" at bounding box center [133, 101] width 32 height 24
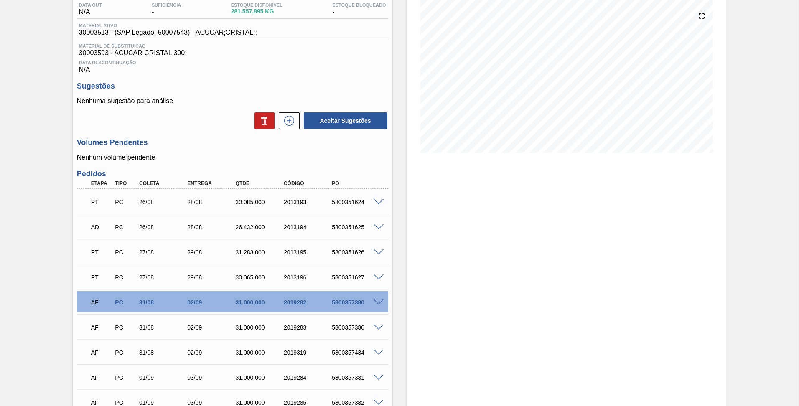
scroll to position [167, 0]
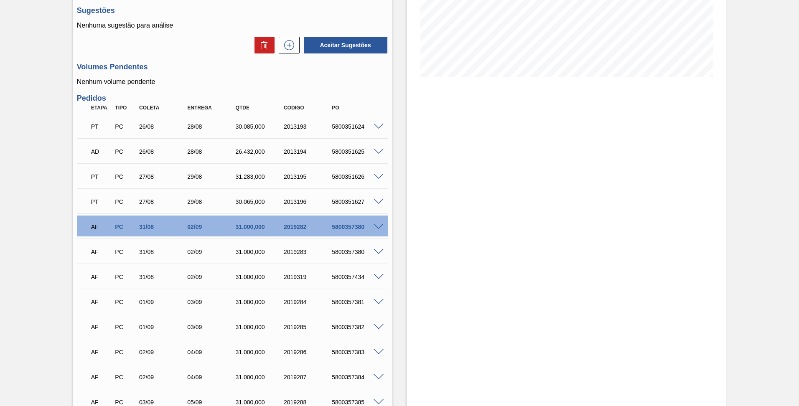
click at [36, 183] on div "Pedido [PERSON_NAME] BR15 - AÇÚCAR CRISTAL Unidade Jundiaí PE MIN 99.621,000 KG…" at bounding box center [399, 191] width 799 height 633
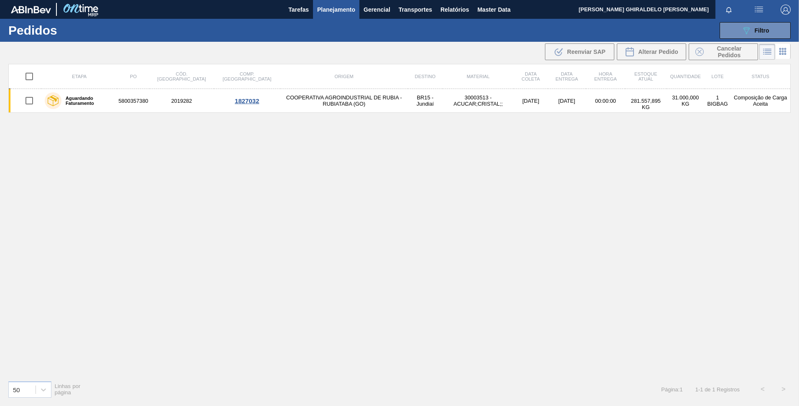
click at [542, 191] on div "Etapa PO Cód. Pedido Comp. Carga Origem Destino Material Data [PERSON_NAME] Dat…" at bounding box center [399, 219] width 782 height 310
click at [750, 38] on button "089F7B8B-B2A5-4AFE-B5C0-19BA573D28AC Filtro" at bounding box center [755, 30] width 71 height 17
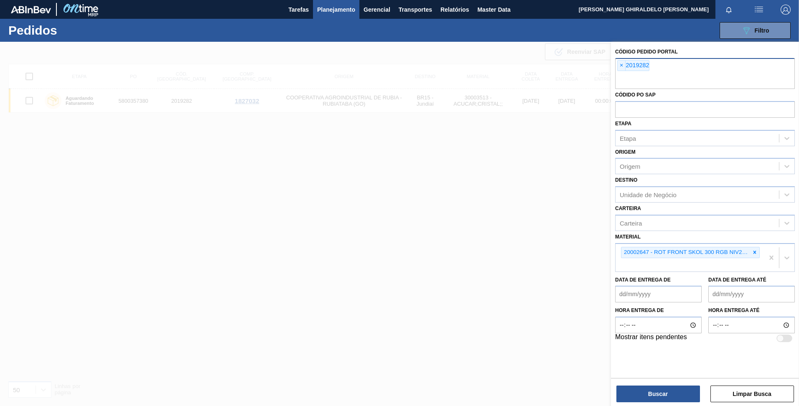
click at [626, 66] on div "× 2019282" at bounding box center [633, 65] width 32 height 11
click at [622, 68] on span "×" at bounding box center [622, 66] width 8 height 10
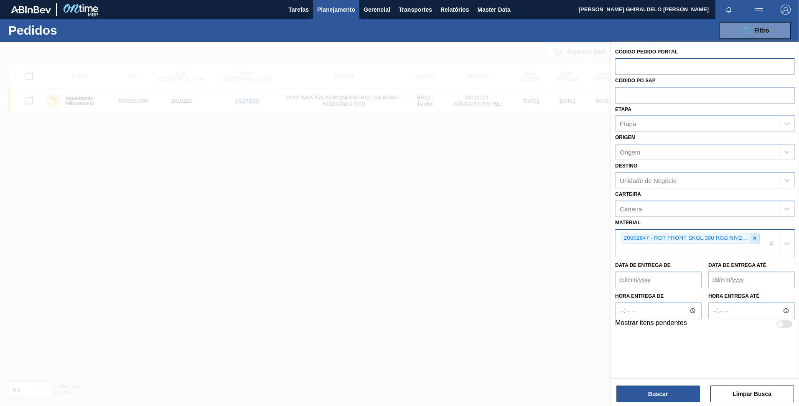
click at [754, 239] on icon at bounding box center [755, 238] width 6 height 6
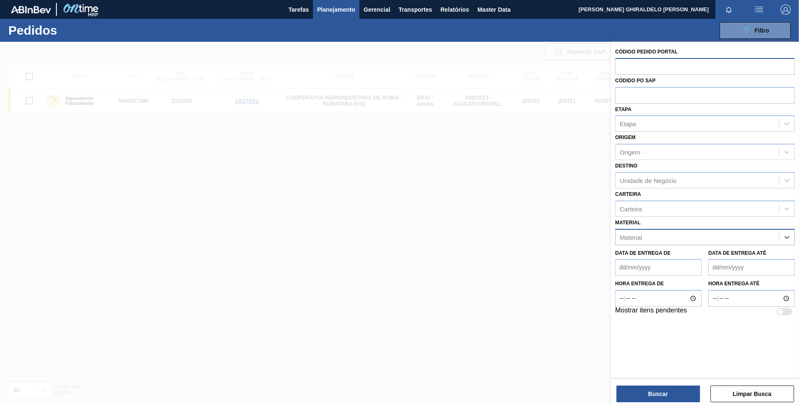
click at [636, 61] on input "text" at bounding box center [705, 66] width 180 height 16
paste input "2019249"
type input "2019249"
click at [672, 390] on button "Buscar" at bounding box center [658, 394] width 84 height 17
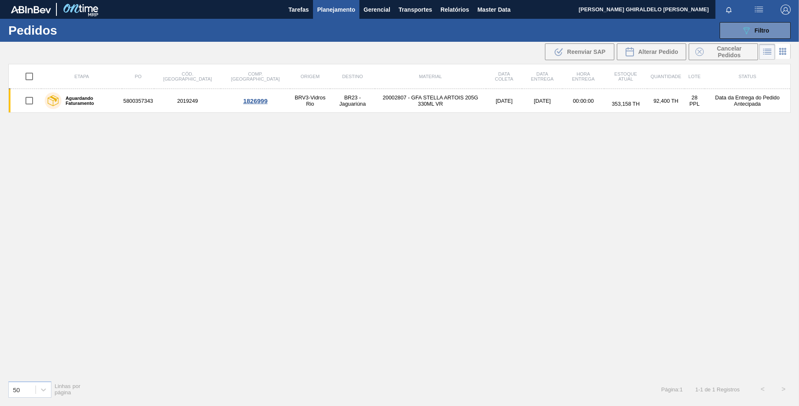
click at [330, 107] on td "BR23 - Jaguariúna" at bounding box center [352, 101] width 45 height 24
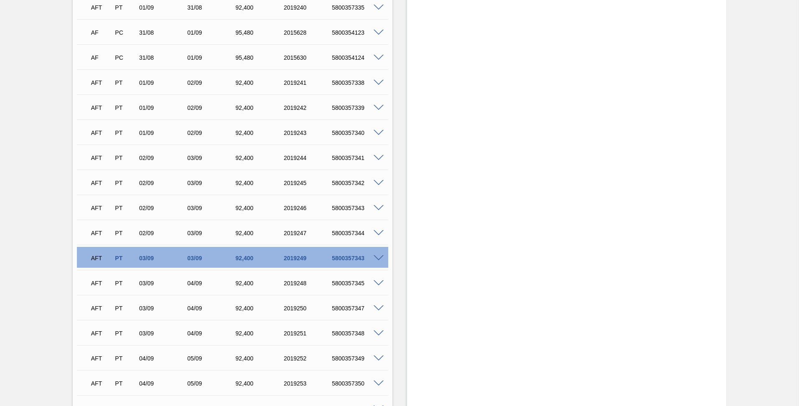
scroll to position [2173, 0]
